Goal: Task Accomplishment & Management: Manage account settings

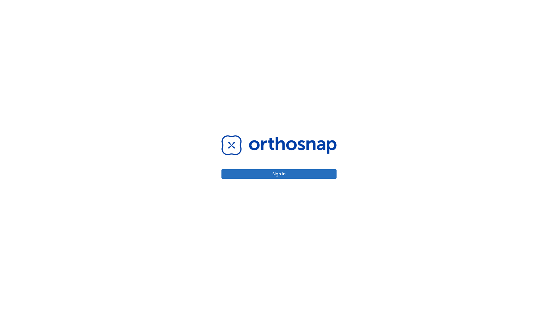
click at [279, 174] on button "Sign in" at bounding box center [279, 174] width 115 height 10
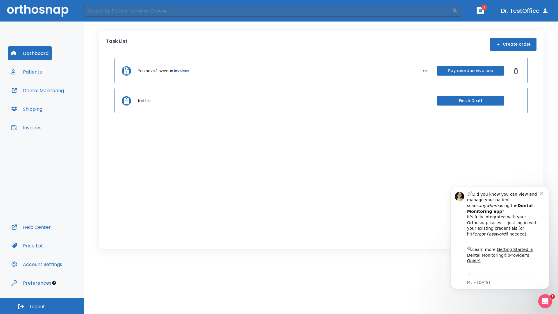
click at [42, 306] on span "Logout" at bounding box center [37, 306] width 15 height 6
